Goal: Transaction & Acquisition: Book appointment/travel/reservation

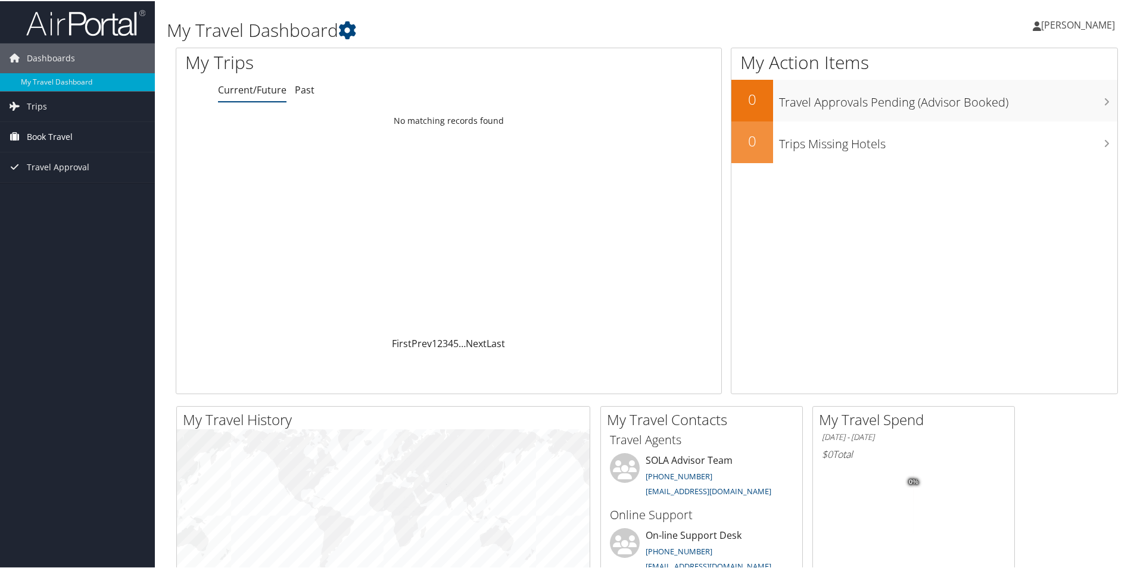
click at [68, 138] on span "Book Travel" at bounding box center [50, 136] width 46 height 30
click at [70, 194] on link "Book/Manage Online Trips" at bounding box center [77, 195] width 155 height 18
